Goal: Task Accomplishment & Management: Use online tool/utility

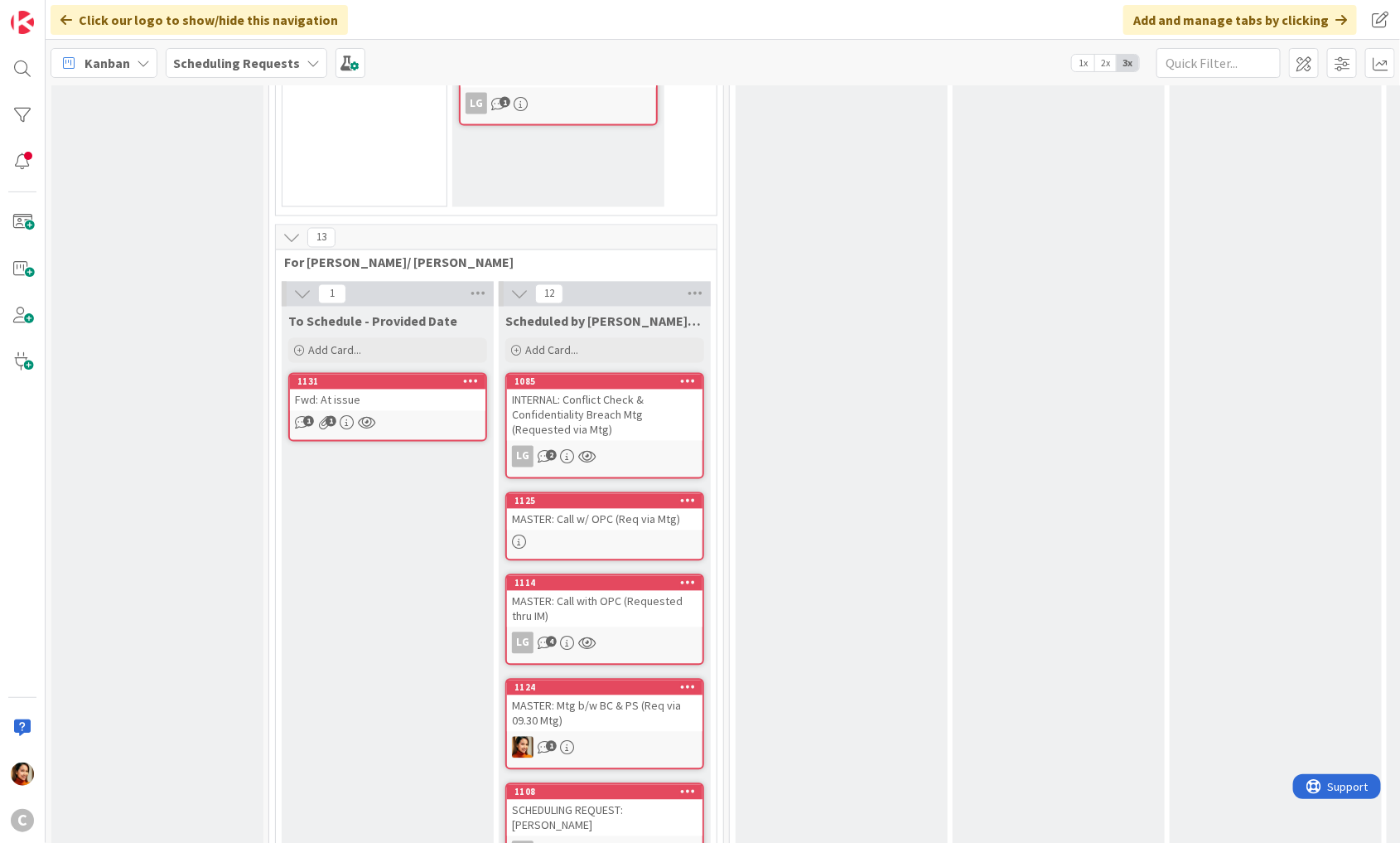
scroll to position [1368, 0]
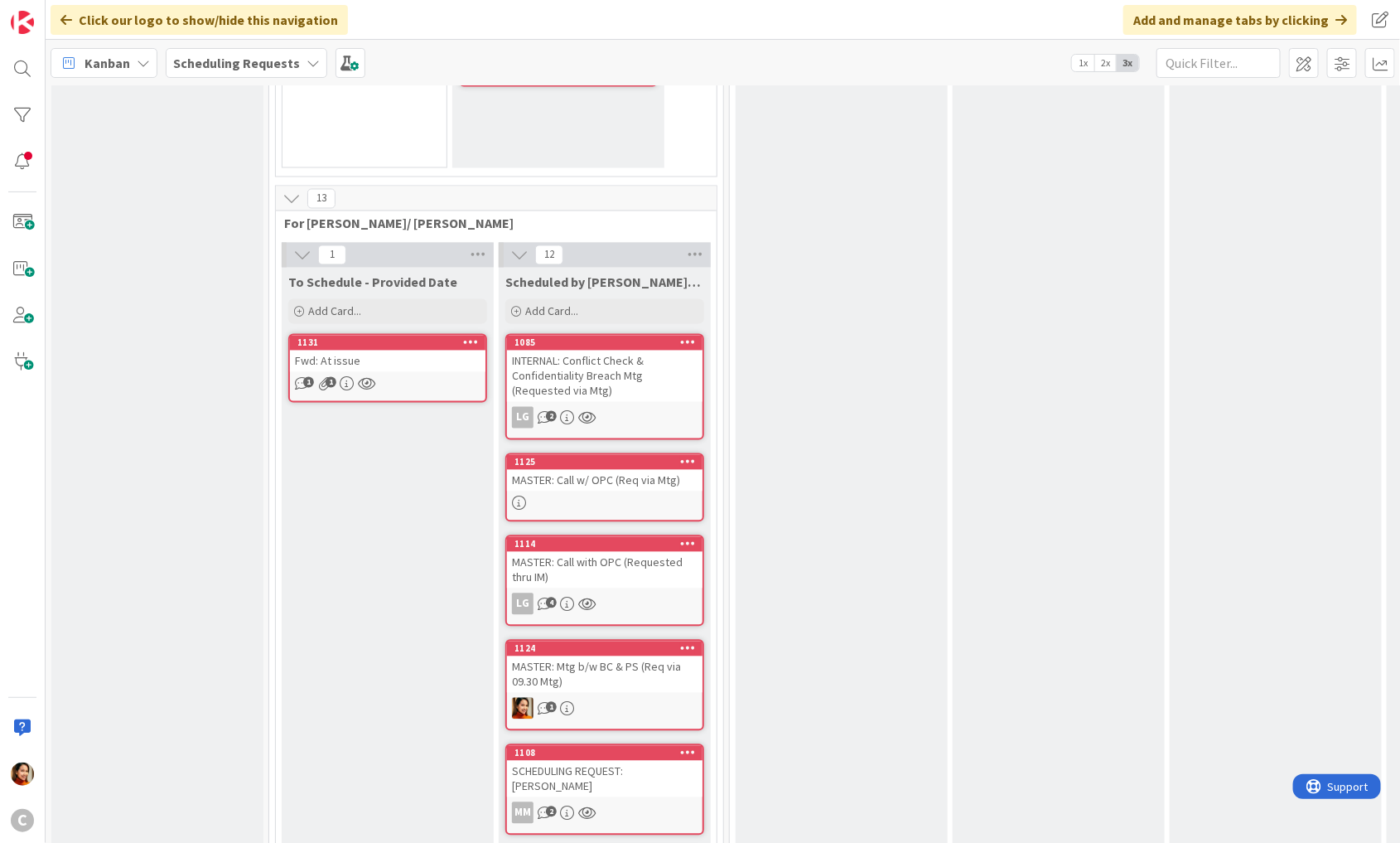
click at [401, 351] on div "Fwd: At issue" at bounding box center [387, 361] width 196 height 22
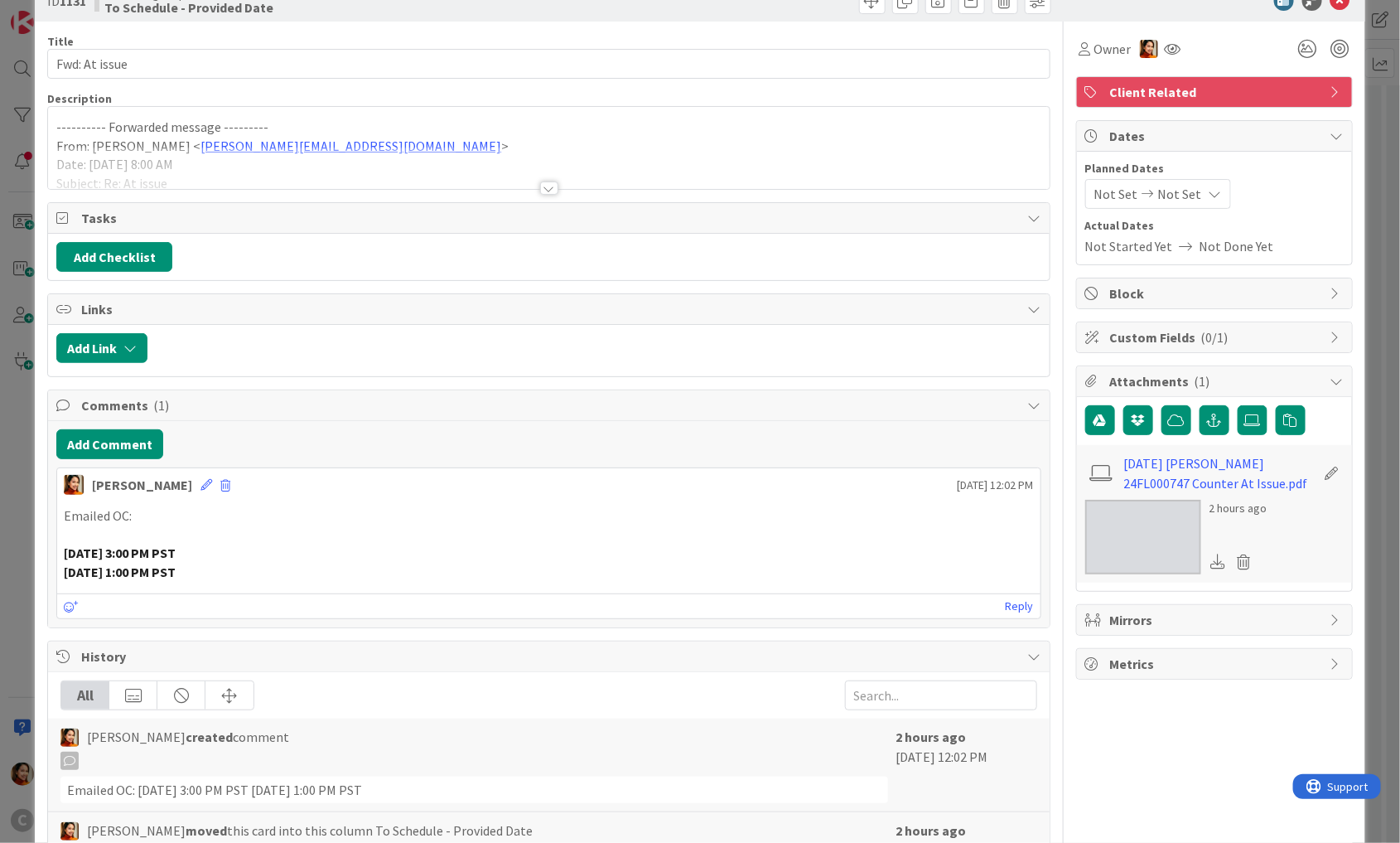
scroll to position [50, 0]
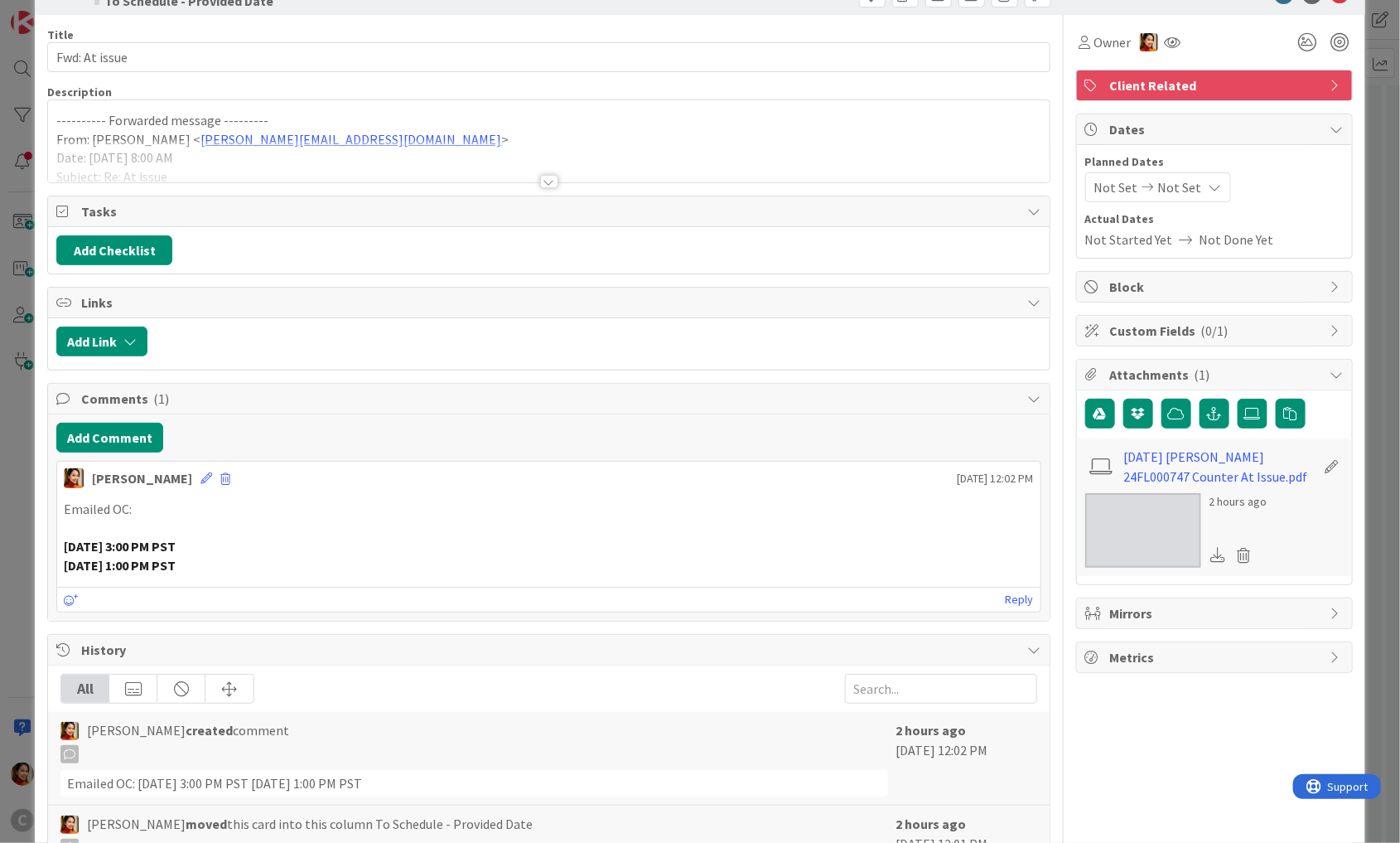
click at [5, 417] on div "ID 1131 Scheduling Requests To Schedule - Provided Date Title 13 / 128 Fwd: At …" at bounding box center [700, 422] width 1400 height 843
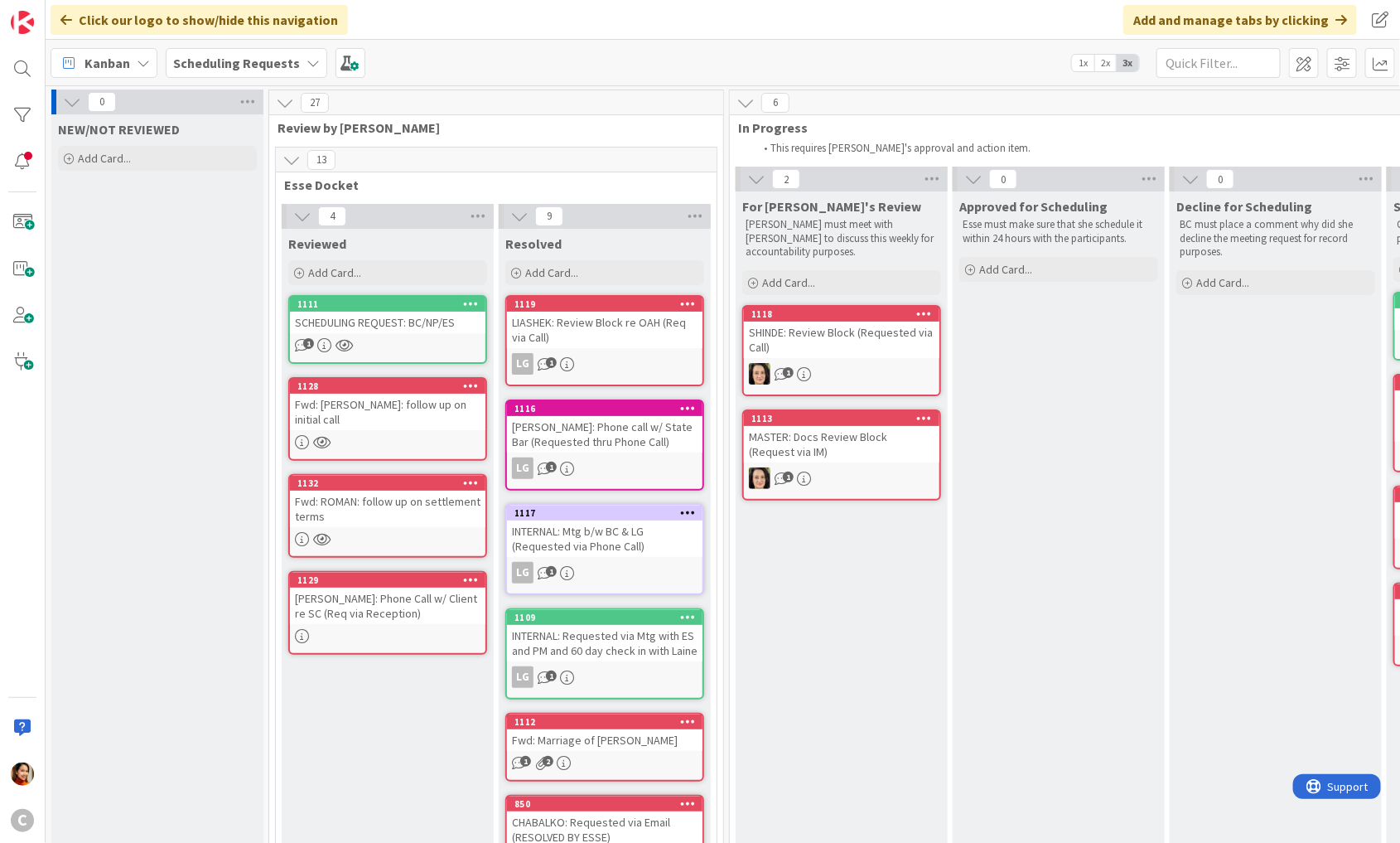
click at [388, 496] on div "Fwd: ROMAN: follow up on settlement terms" at bounding box center [387, 508] width 196 height 37
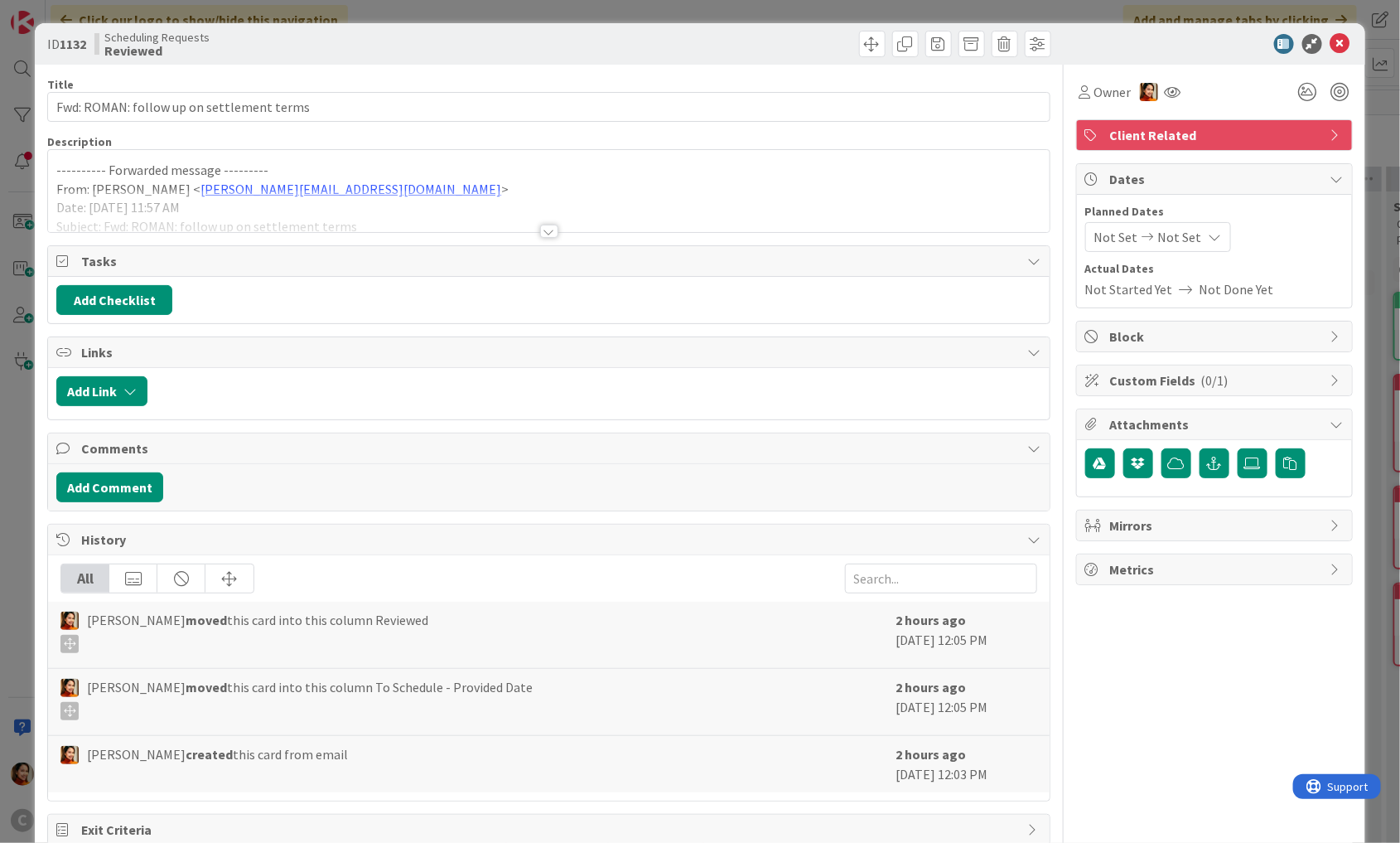
click at [557, 232] on div "Title 41 / 128 Fwd: ROMAN: follow up on settlement terms Description ----------…" at bounding box center [549, 455] width 1003 height 781
click at [548, 227] on div at bounding box center [549, 232] width 18 height 13
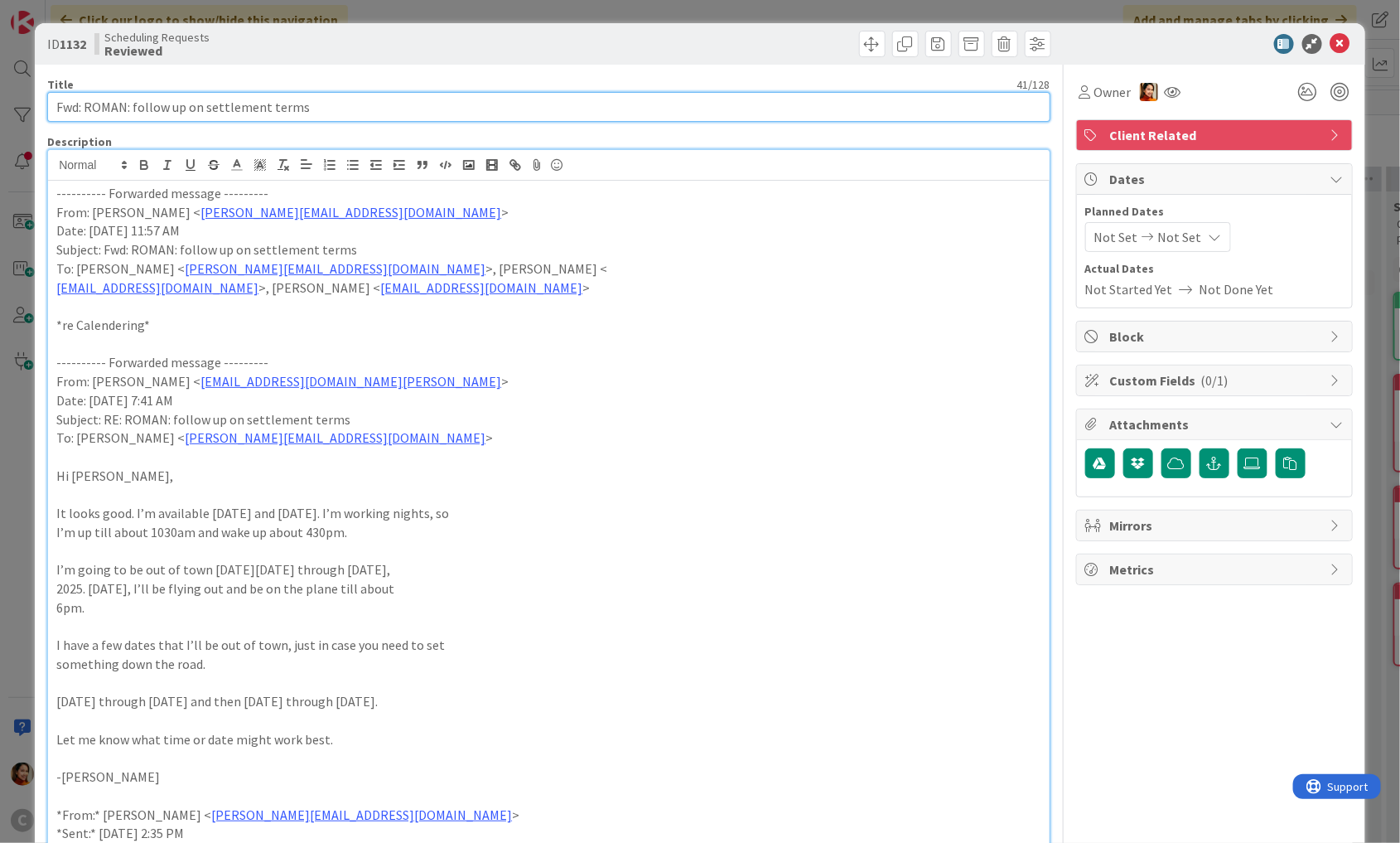
click at [205, 111] on input "Fwd: ROMAN: follow up on settlement terms" at bounding box center [549, 107] width 1003 height 30
drag, startPoint x: 205, startPoint y: 111, endPoint x: 424, endPoint y: 111, distance: 219.0
click at [424, 111] on input "Fwd: ROMAN: follow up on settlement terms" at bounding box center [549, 107] width 1003 height 30
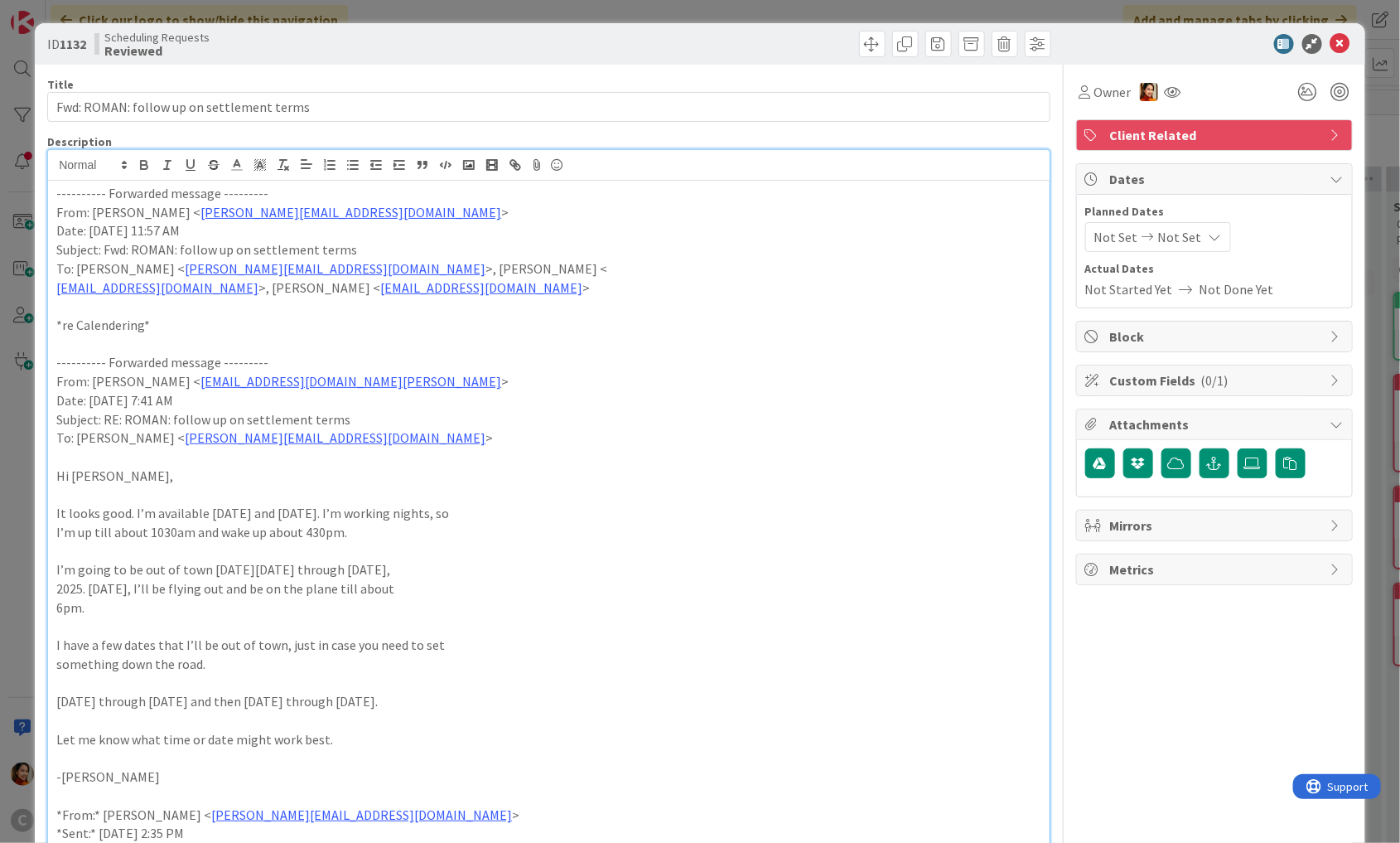
click at [21, 337] on div "ID 1132 Scheduling Requests Reviewed Title 41 / 128 Fwd: ROMAN: follow up on se…" at bounding box center [700, 422] width 1400 height 843
